Goal: Navigation & Orientation: Find specific page/section

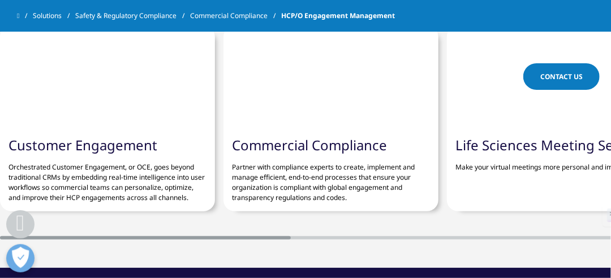
scroll to position [3800, 0]
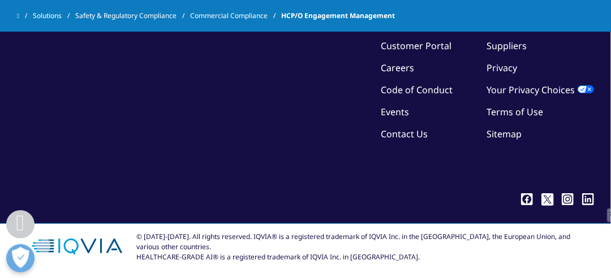
drag, startPoint x: 67, startPoint y: 13, endPoint x: 105, endPoint y: 2, distance: 39.6
click at [67, 13] on link "Solutions" at bounding box center [54, 16] width 42 height 20
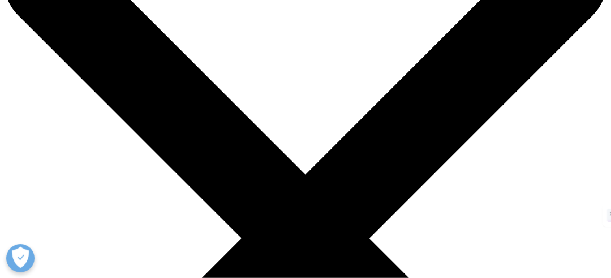
scroll to position [79, 0]
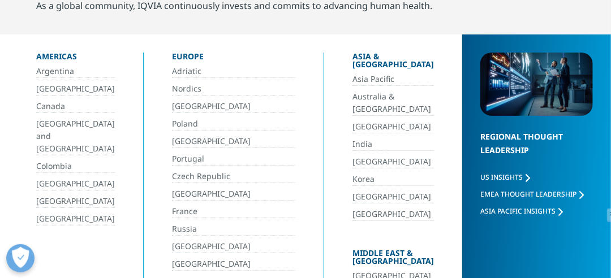
click at [352, 138] on link "India" at bounding box center [392, 144] width 81 height 13
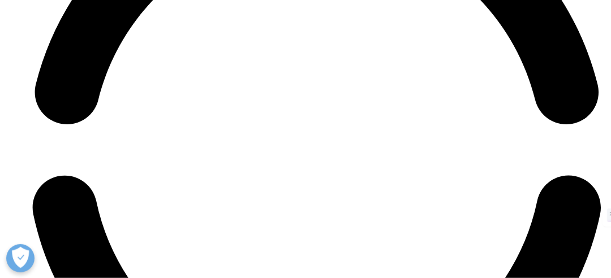
scroll to position [3939, 0]
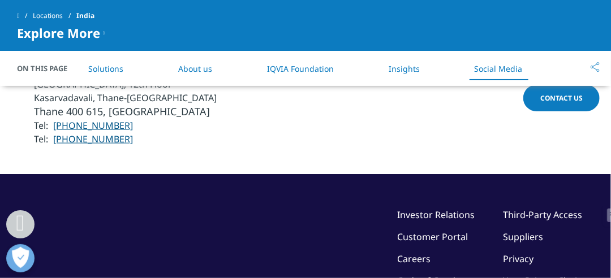
click at [397, 208] on ul "Investor Relations Customer Portal Careers Code of Conduct Events Contact Us" at bounding box center [436, 274] width 78 height 132
click at [397, 253] on link "Careers" at bounding box center [413, 259] width 33 height 12
